Goal: Navigation & Orientation: Go to known website

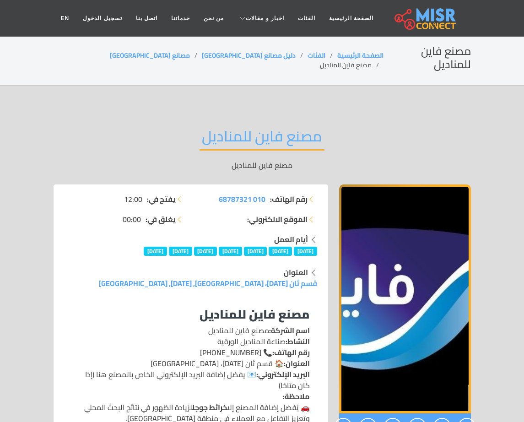
click at [412, 18] on img at bounding box center [425, 18] width 61 height 23
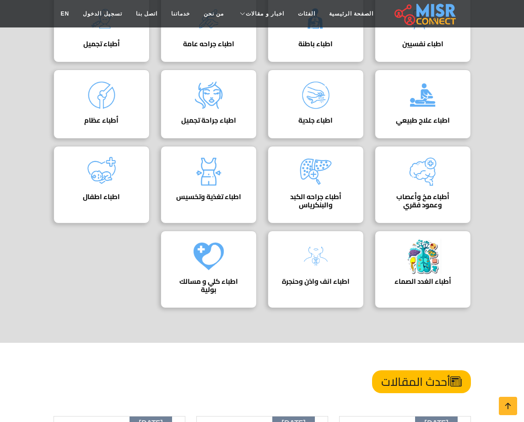
scroll to position [46, 0]
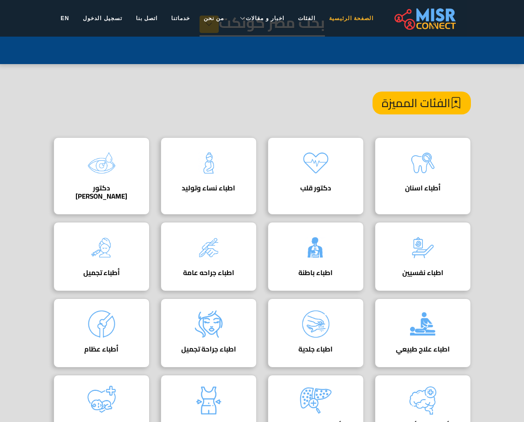
click at [352, 21] on link "الصفحة الرئيسية" at bounding box center [351, 18] width 58 height 17
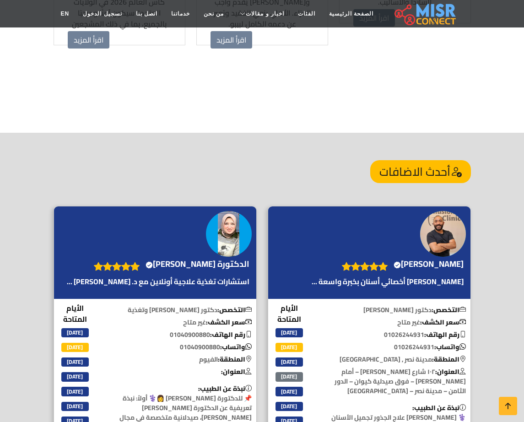
scroll to position [962, 0]
